Goal: Complete application form: Complete application form

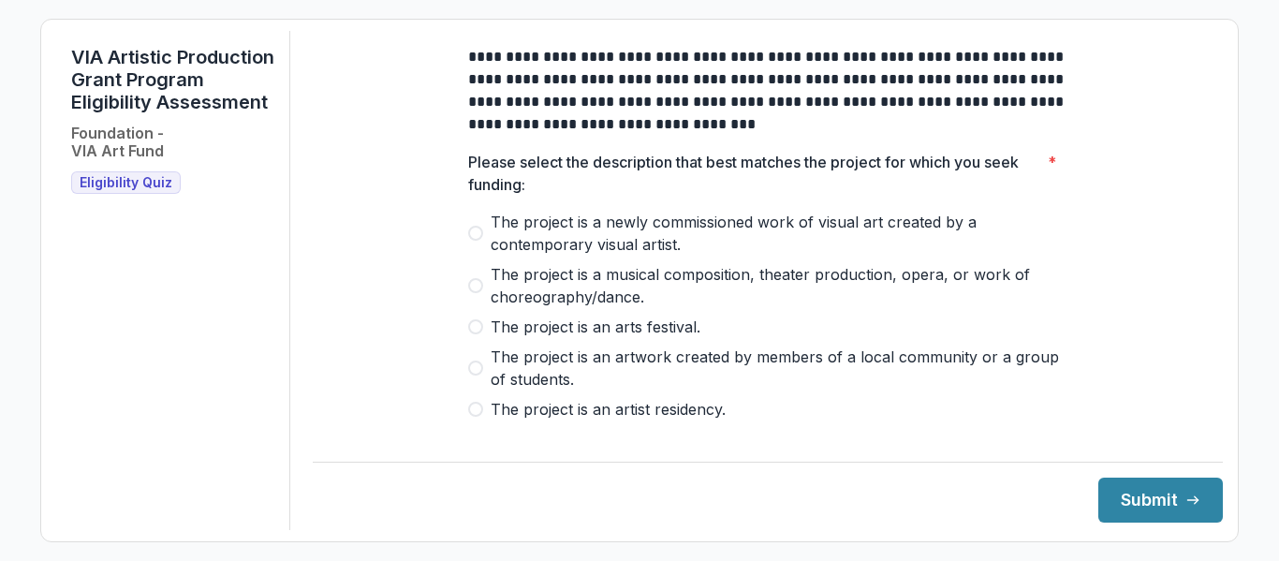
click at [475, 241] on span at bounding box center [475, 233] width 15 height 15
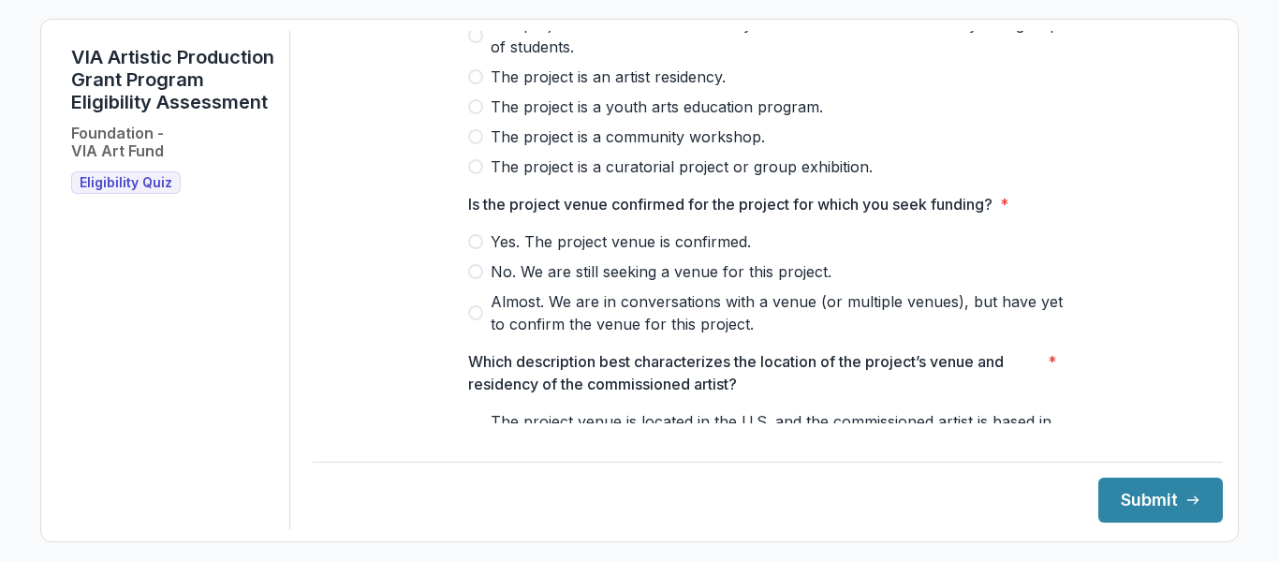
scroll to position [333, 0]
click at [473, 248] on span at bounding box center [475, 240] width 15 height 15
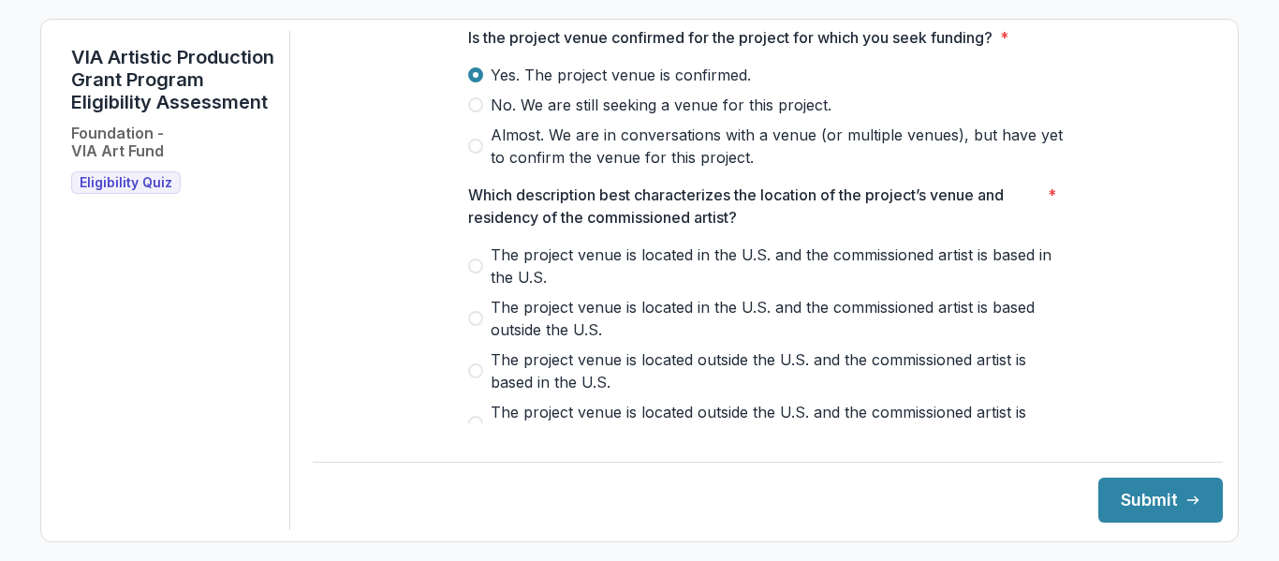
scroll to position [515, 0]
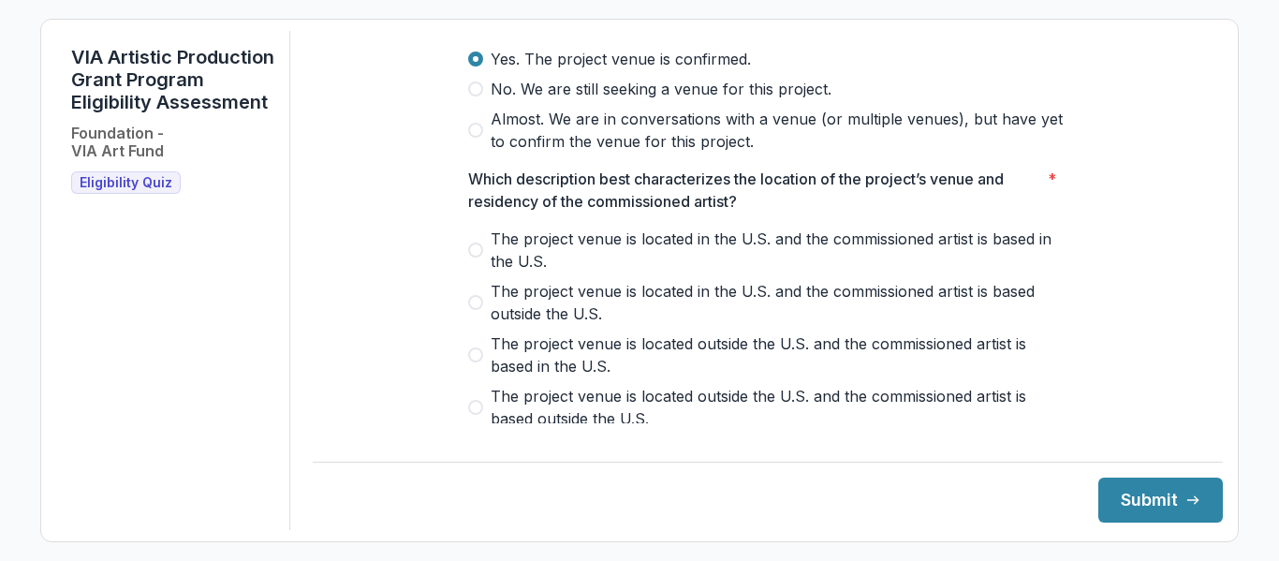
drag, startPoint x: 471, startPoint y: 265, endPoint x: 609, endPoint y: 271, distance: 137.8
click at [472, 258] on span at bounding box center [475, 250] width 15 height 15
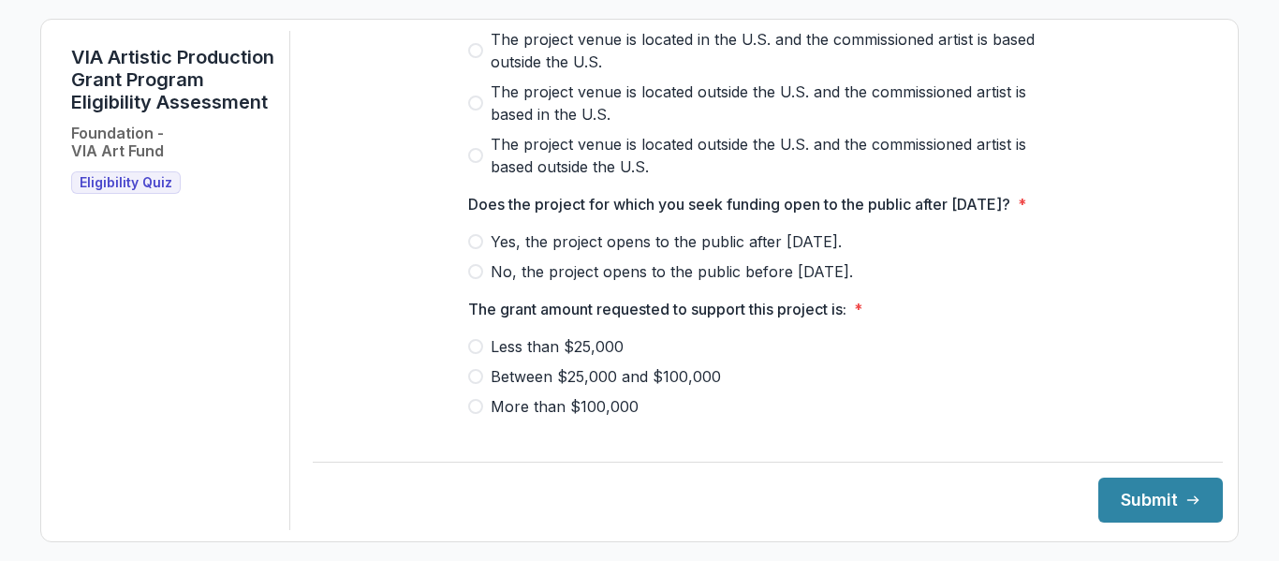
scroll to position [776, 0]
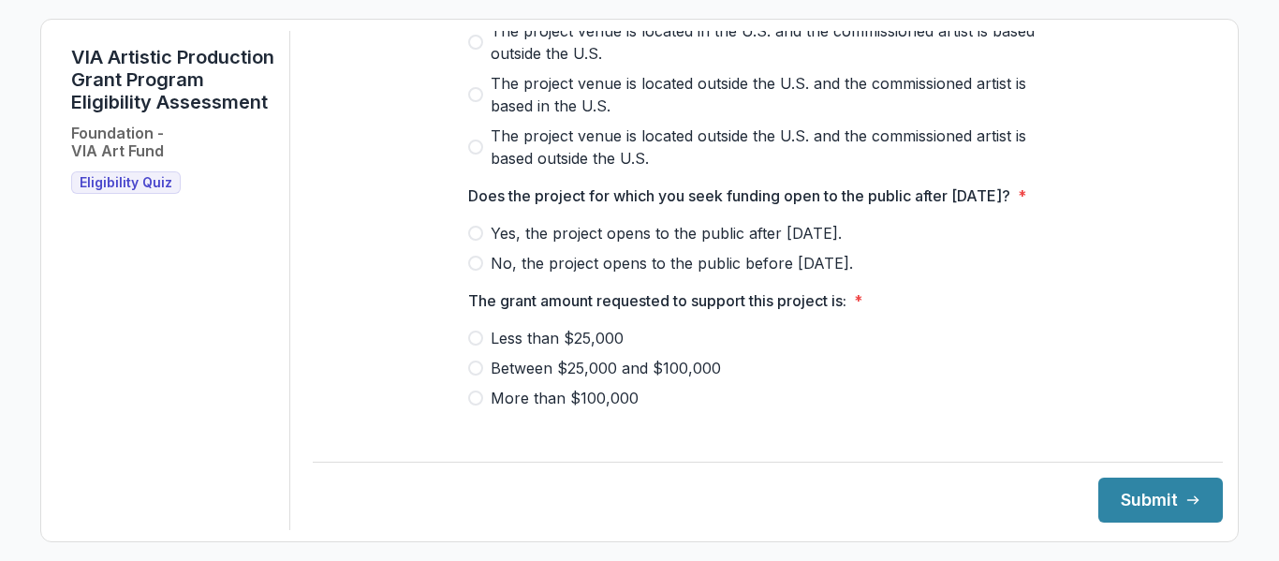
drag, startPoint x: 474, startPoint y: 301, endPoint x: 520, endPoint y: 315, distance: 48.0
click at [475, 271] on span at bounding box center [475, 263] width 15 height 15
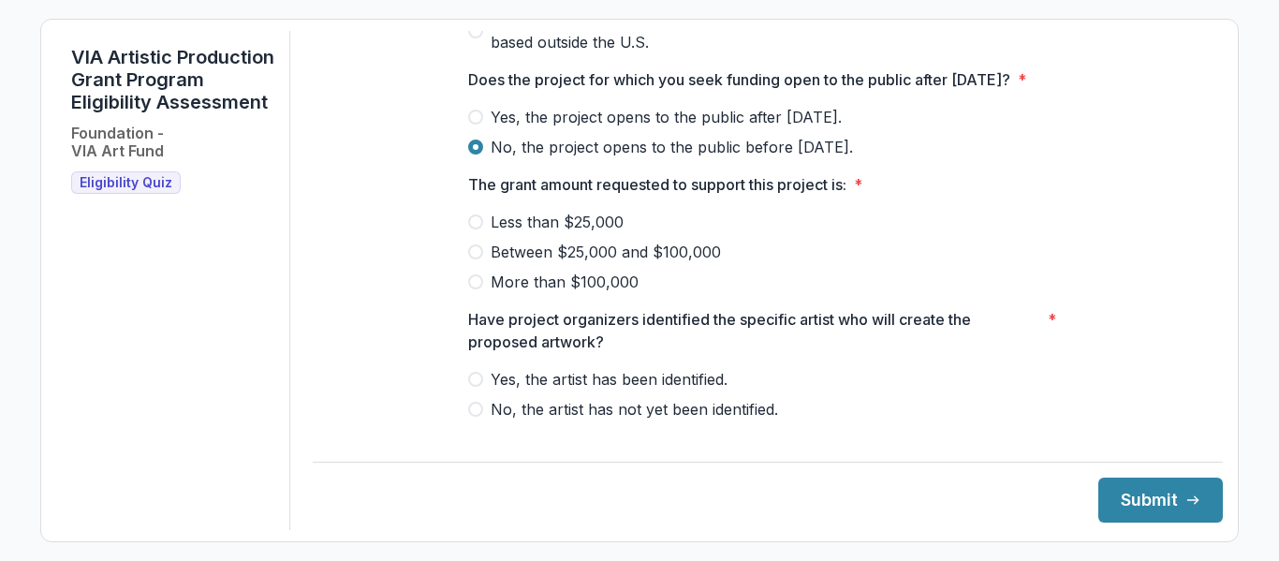
scroll to position [896, 0]
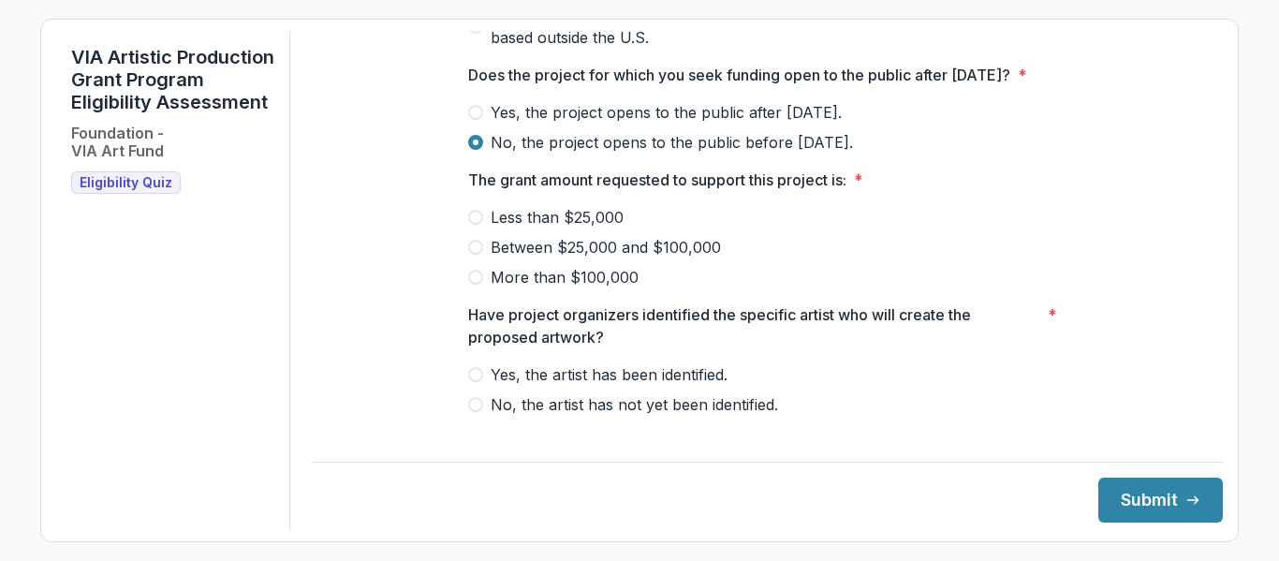
click at [471, 255] on span at bounding box center [475, 247] width 15 height 15
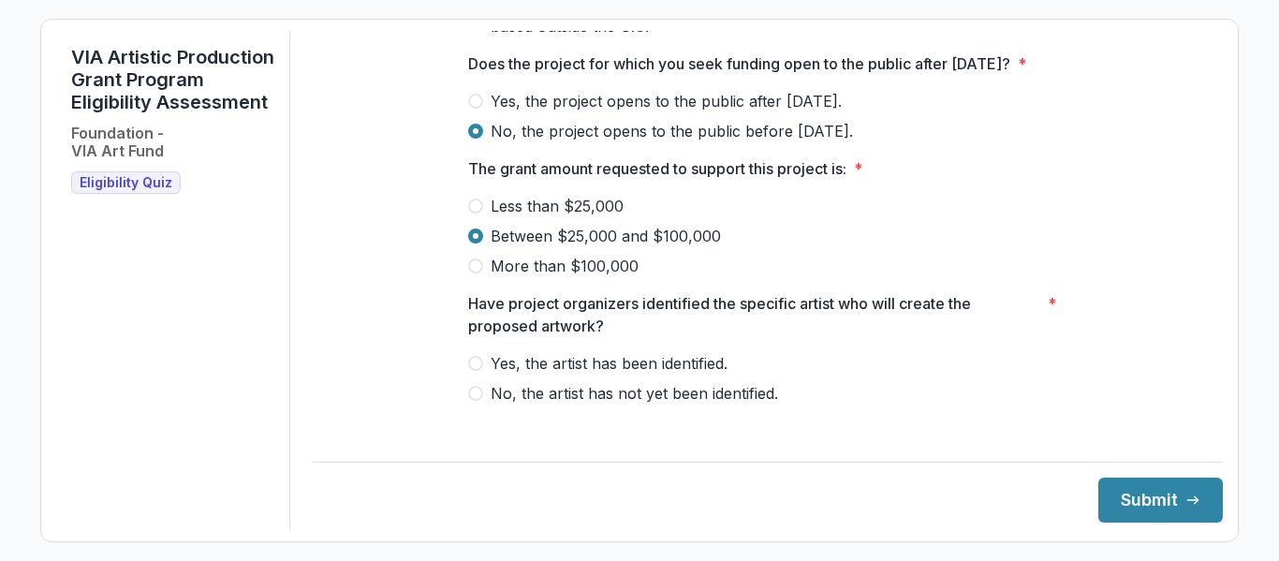
scroll to position [941, 0]
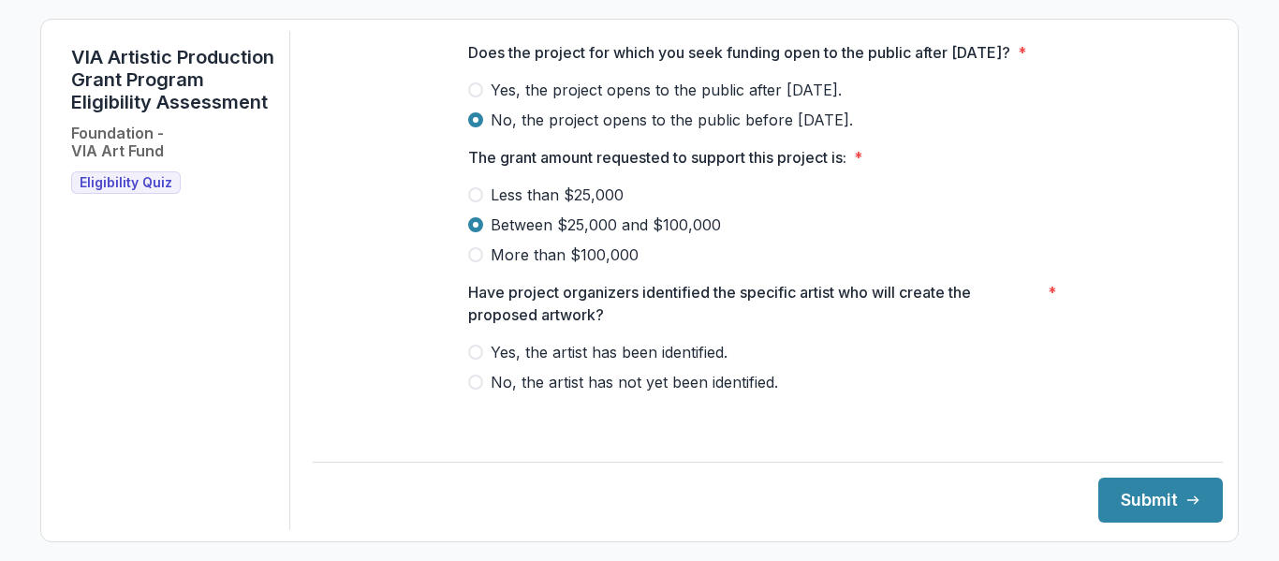
drag, startPoint x: 473, startPoint y: 398, endPoint x: 598, endPoint y: 415, distance: 125.7
click at [473, 390] on span at bounding box center [475, 382] width 15 height 15
click at [1123, 501] on button "Submit" at bounding box center [1161, 500] width 125 height 45
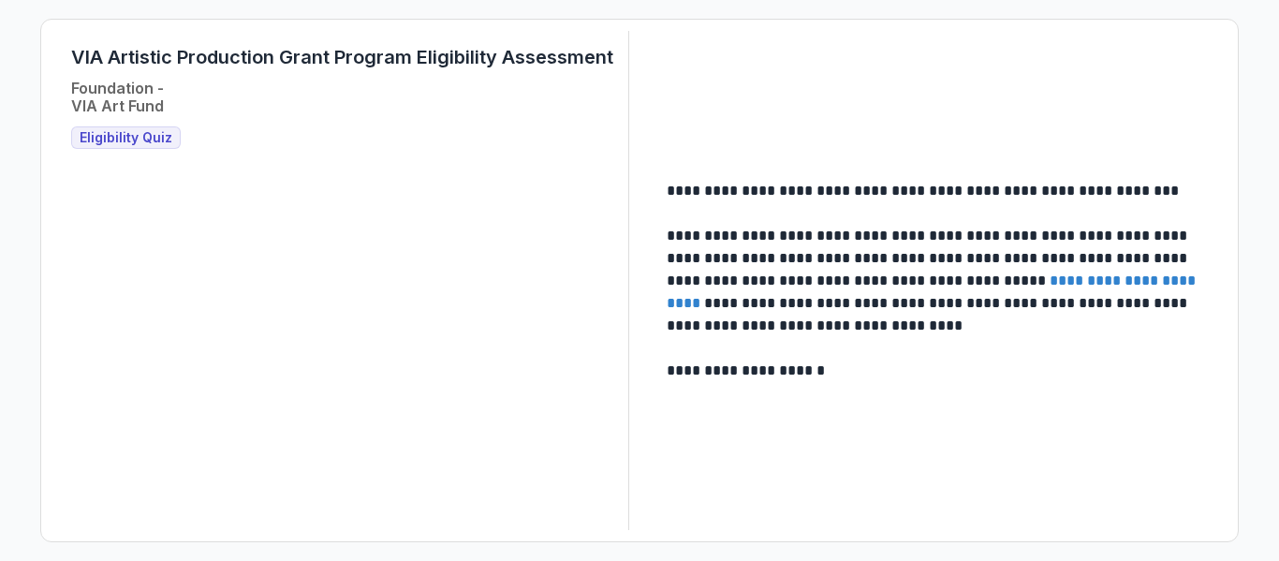
click at [1082, 283] on link "**********" at bounding box center [933, 291] width 533 height 37
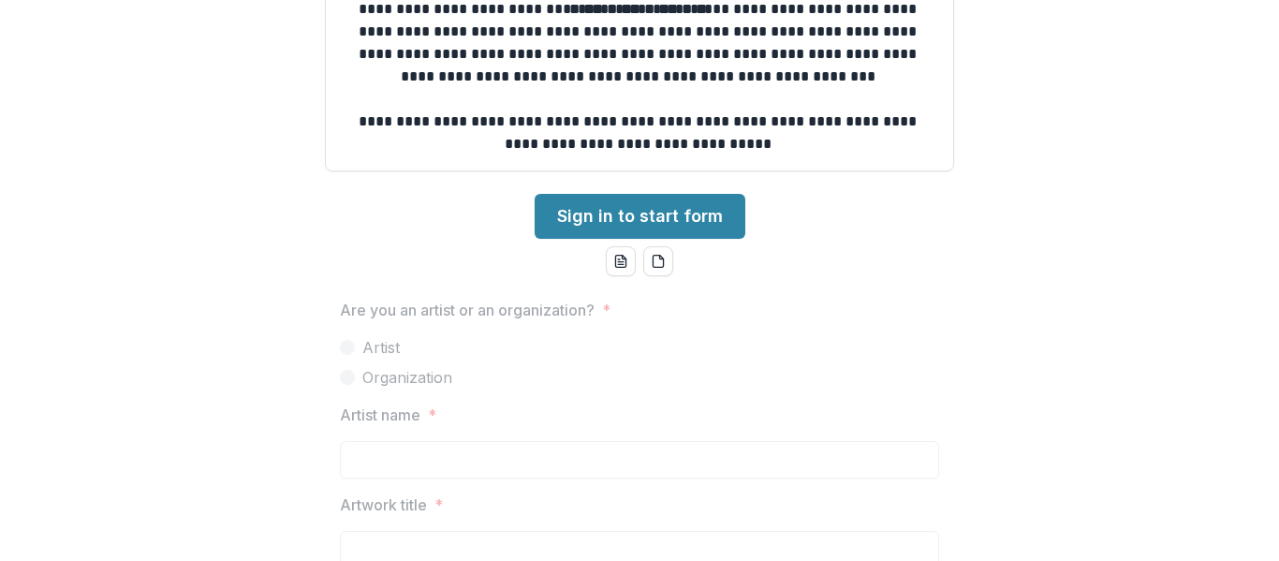
scroll to position [677, 0]
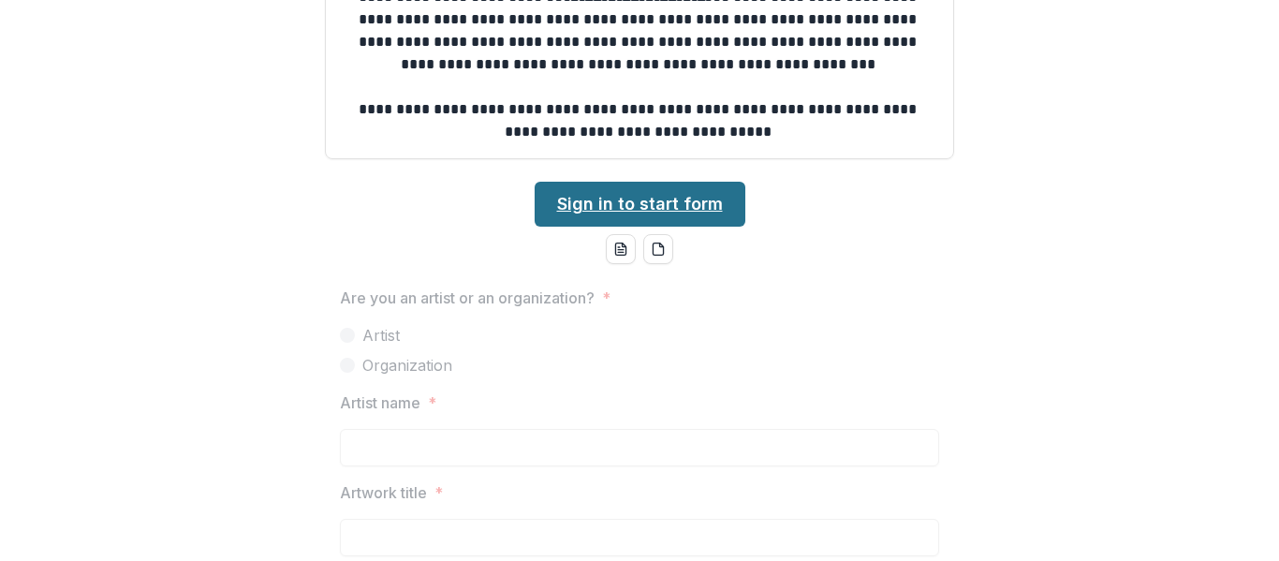
click at [608, 196] on link "Sign in to start form" at bounding box center [640, 204] width 211 height 45
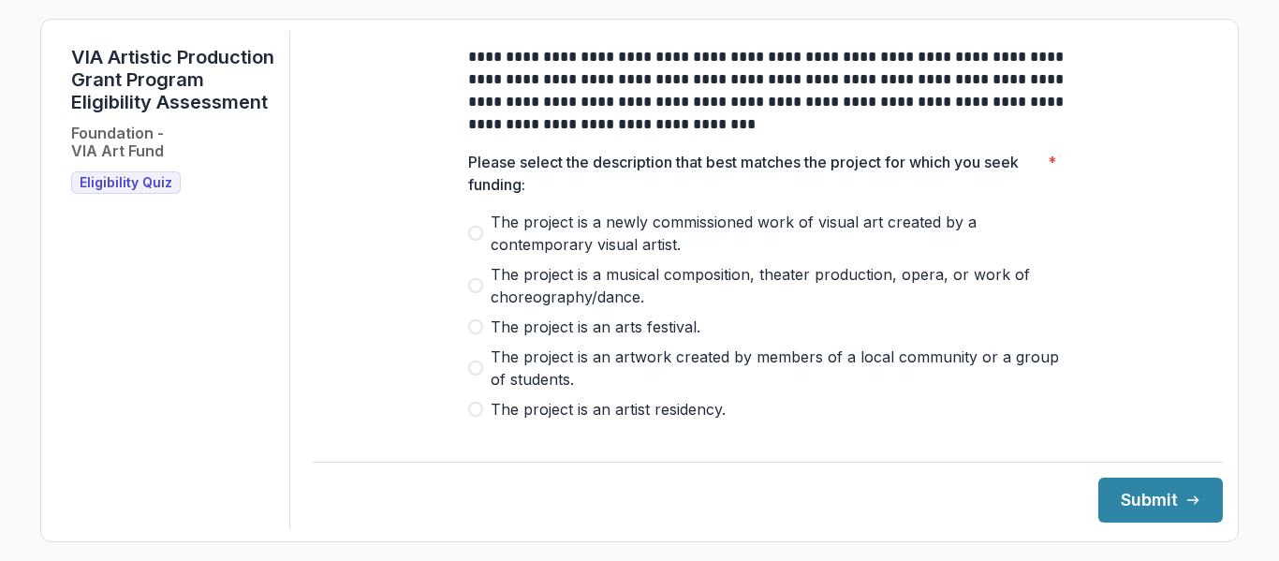
click at [471, 241] on span at bounding box center [475, 233] width 15 height 15
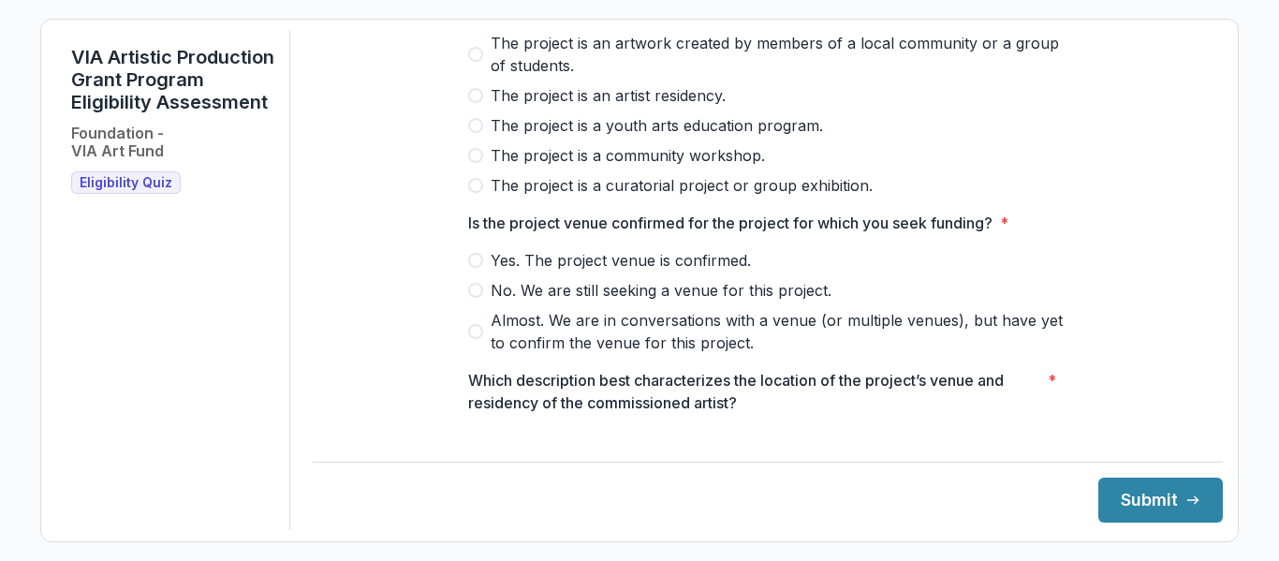
scroll to position [317, 0]
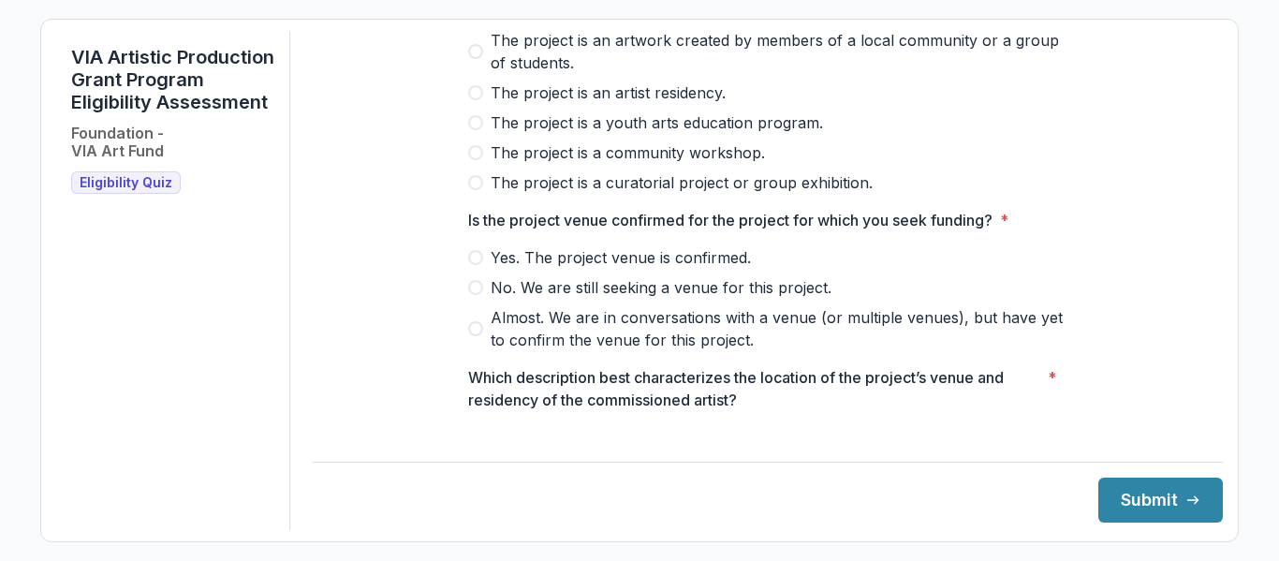
click at [471, 265] on span at bounding box center [475, 257] width 15 height 15
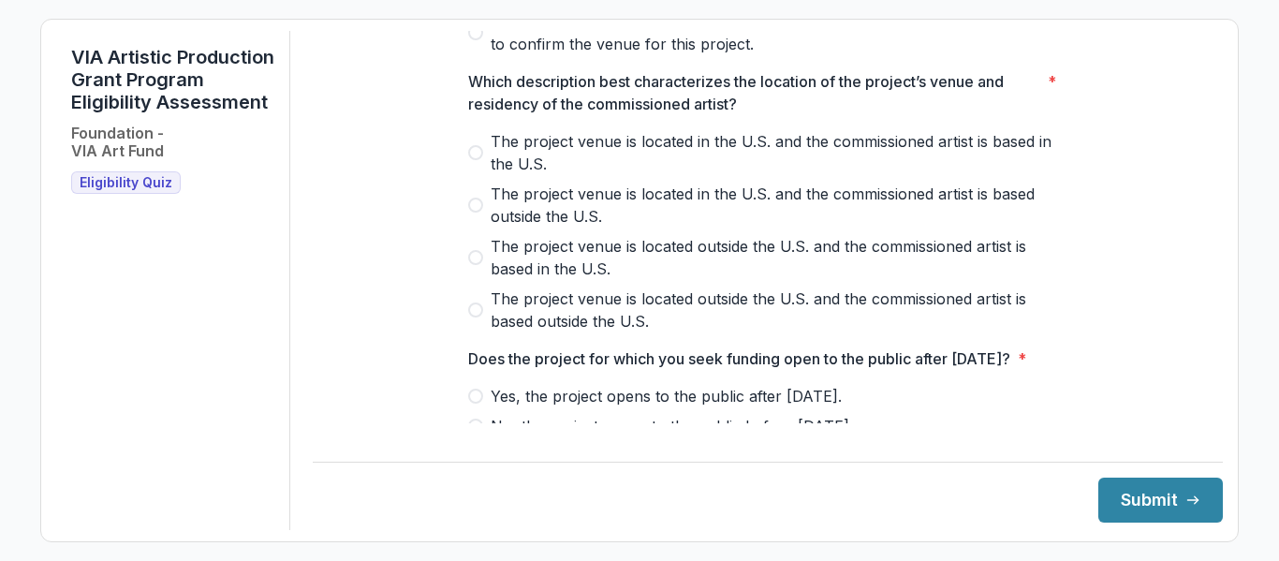
scroll to position [615, 0]
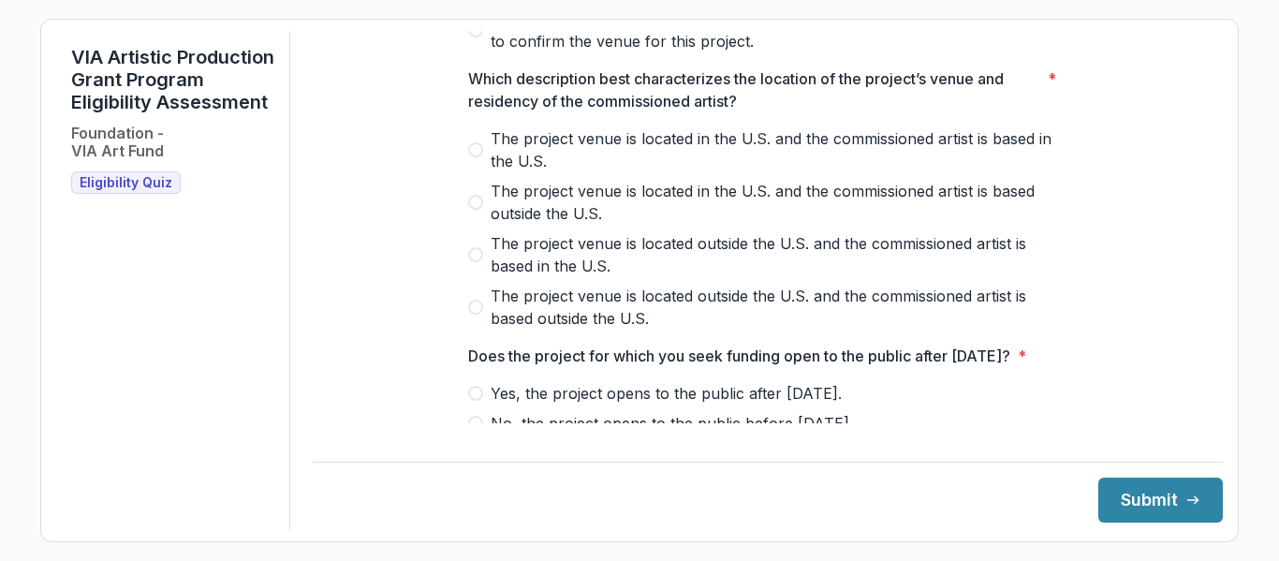
click at [471, 157] on span at bounding box center [475, 149] width 15 height 15
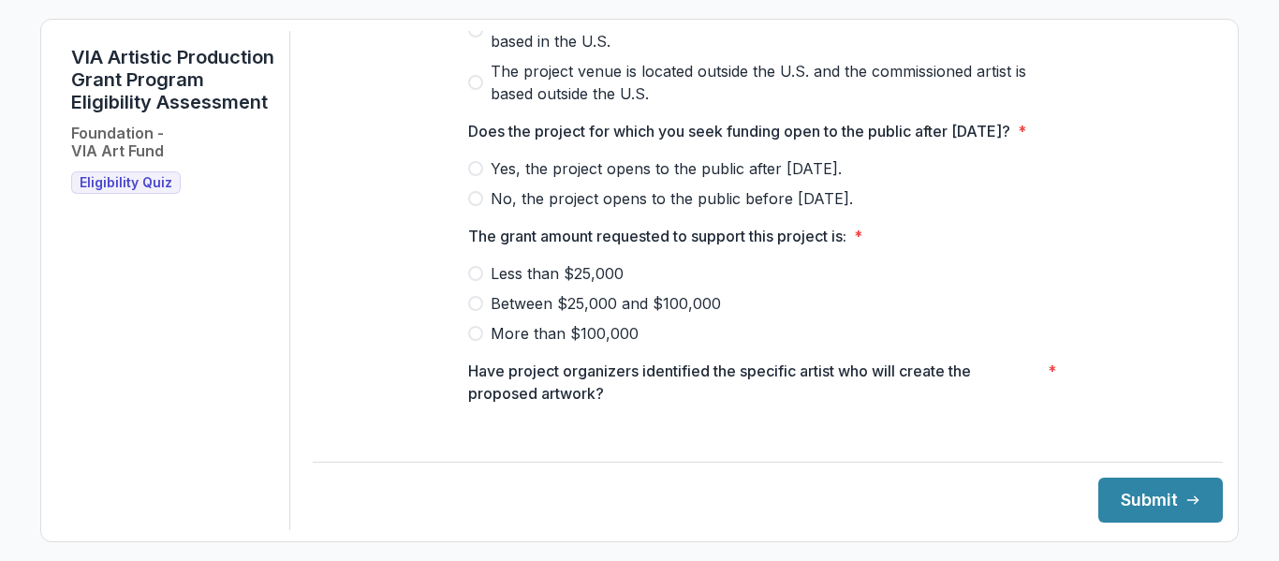
scroll to position [865, 0]
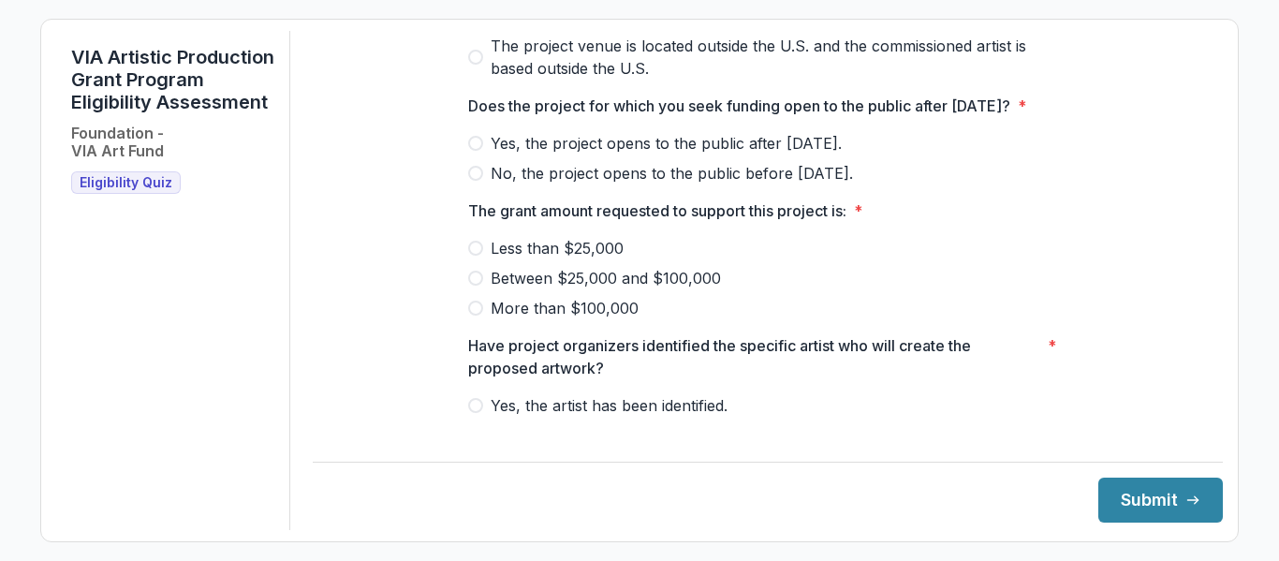
click at [469, 181] on span at bounding box center [475, 173] width 15 height 15
click at [475, 286] on span at bounding box center [475, 278] width 15 height 15
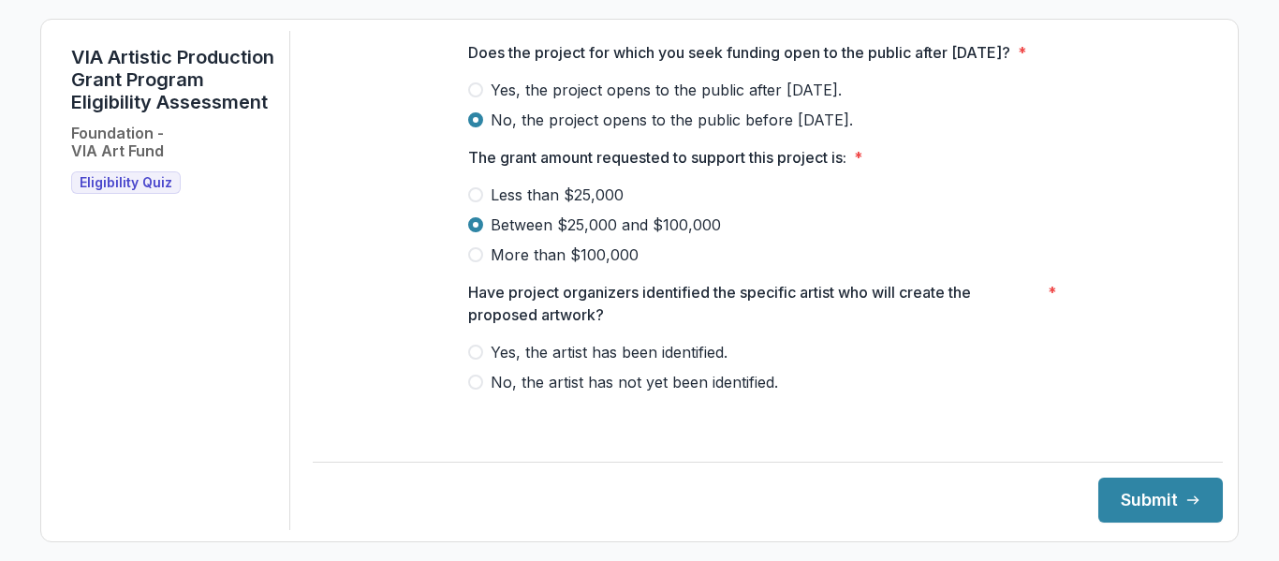
scroll to position [941, 0]
click at [473, 360] on span at bounding box center [475, 352] width 15 height 15
click at [1116, 507] on button "Submit" at bounding box center [1161, 500] width 125 height 45
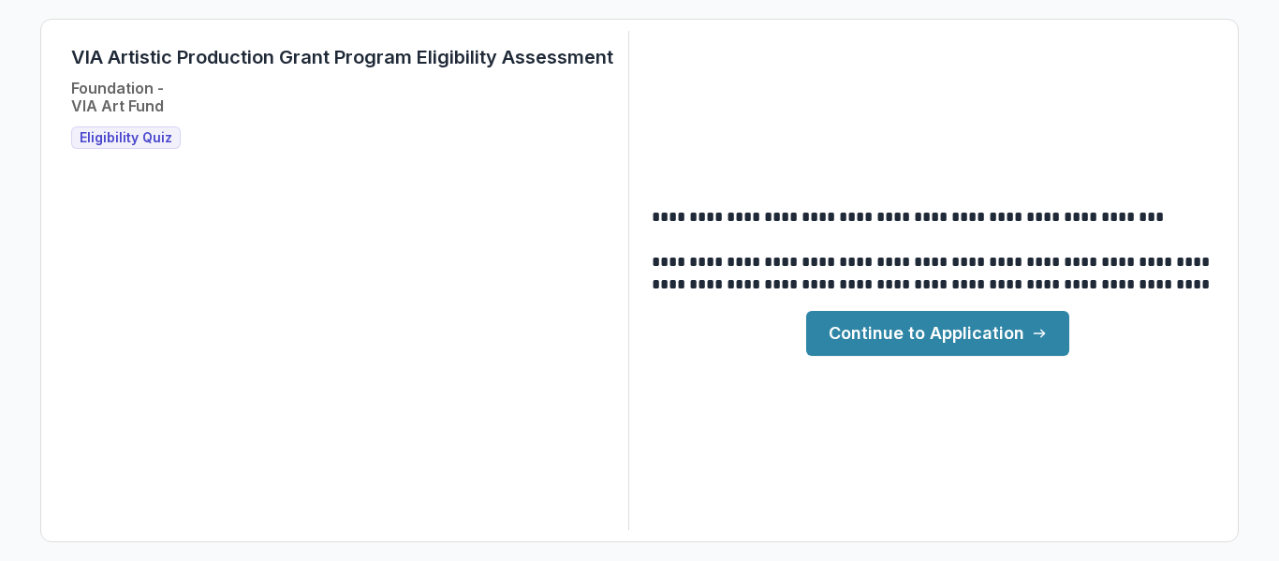
click at [945, 332] on link "Continue to Application" at bounding box center [937, 333] width 263 height 45
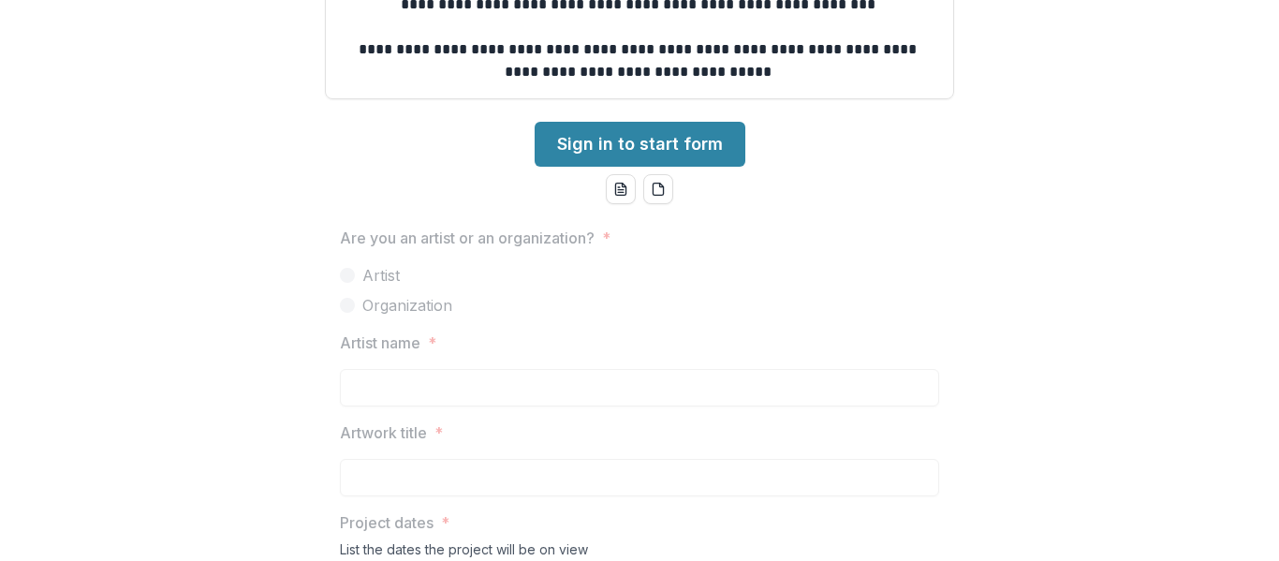
scroll to position [761, 0]
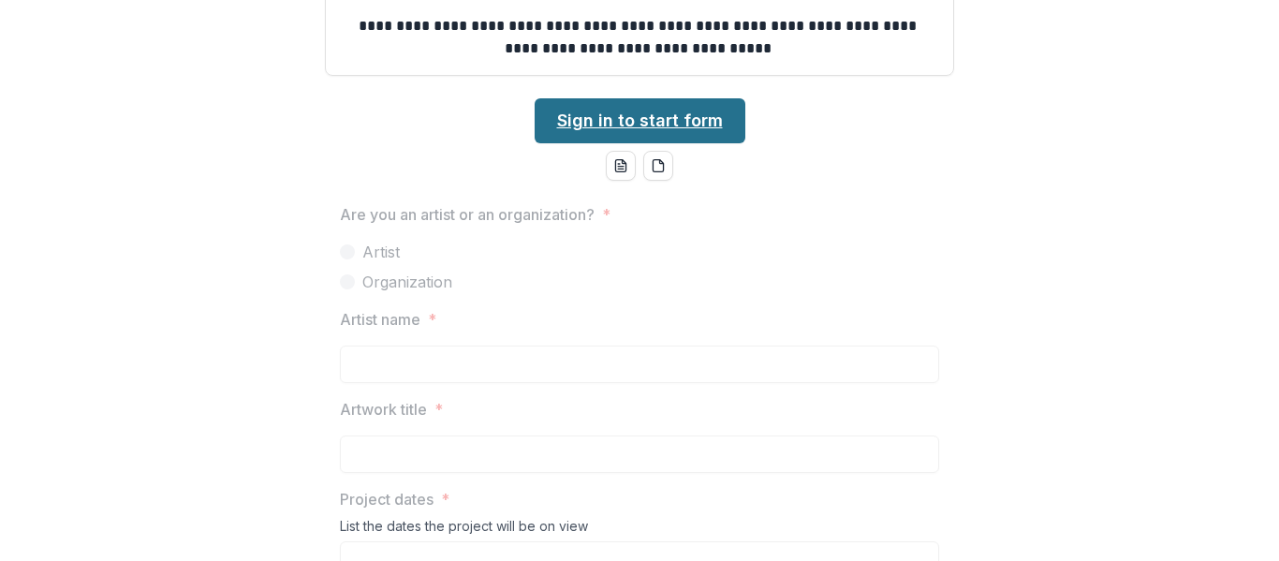
click at [656, 128] on link "Sign in to start form" at bounding box center [640, 120] width 211 height 45
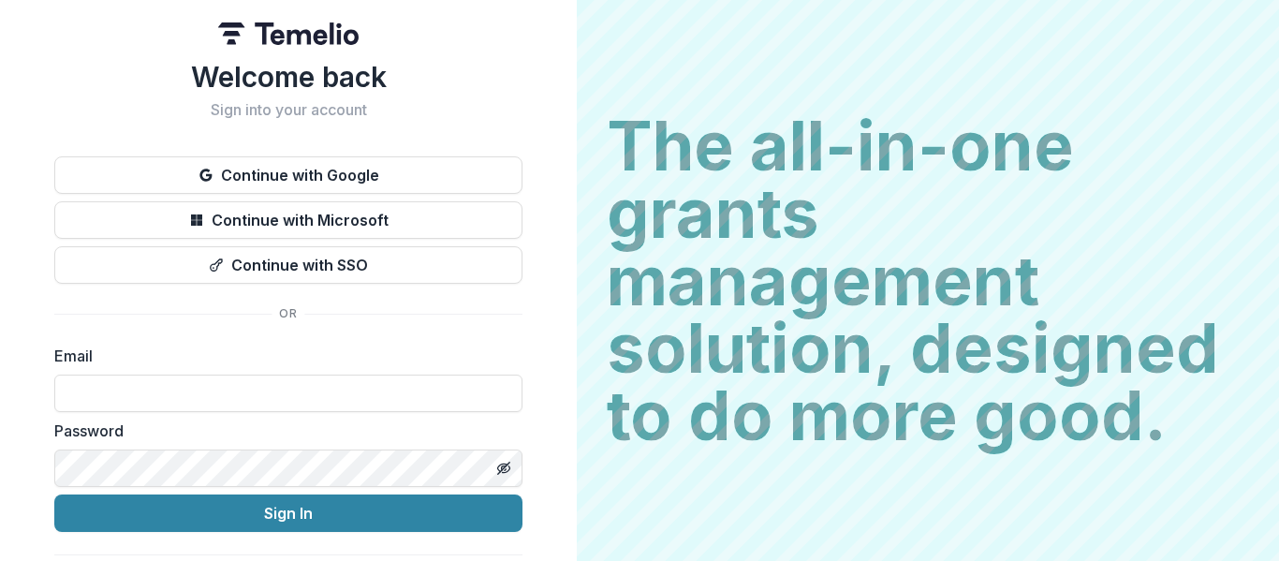
scroll to position [52, 0]
